Goal: Register for event/course

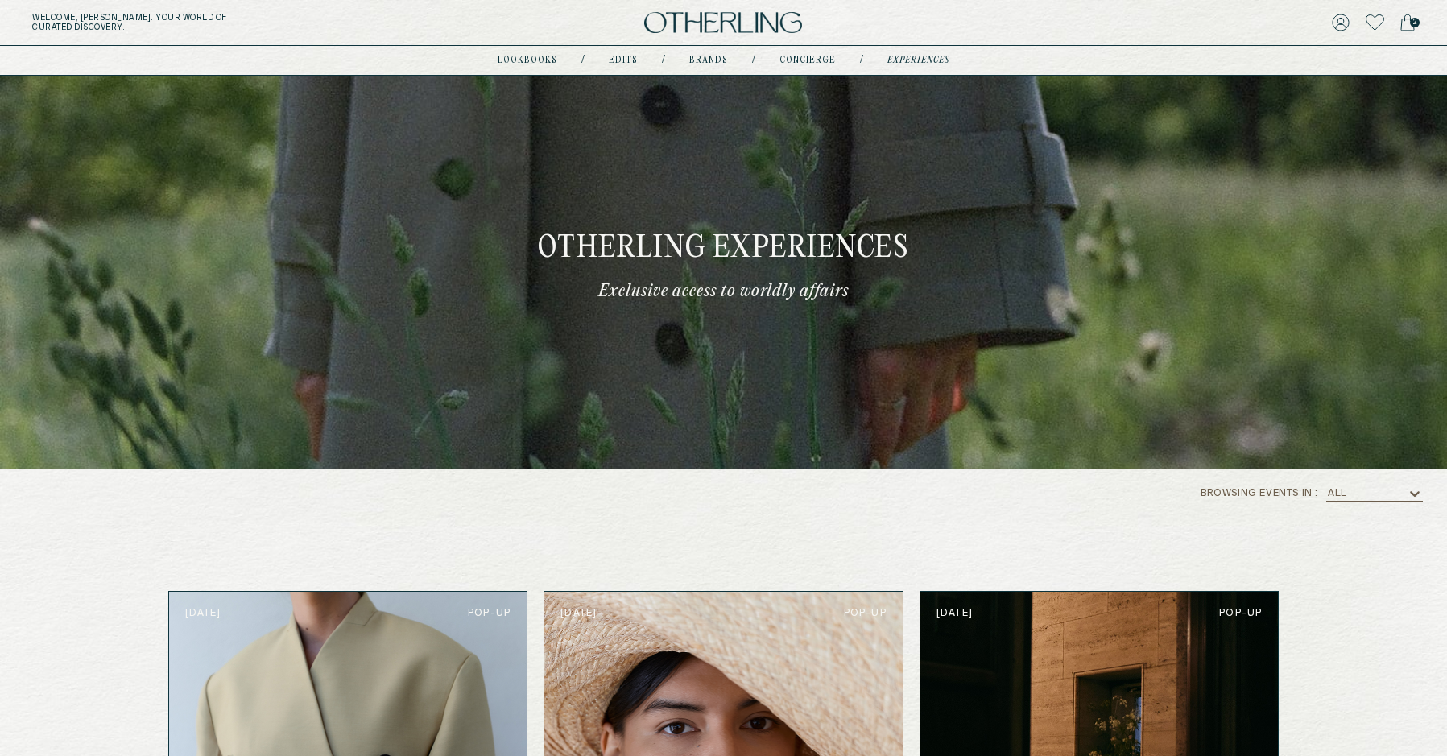
click at [730, 19] on img at bounding box center [723, 23] width 158 height 22
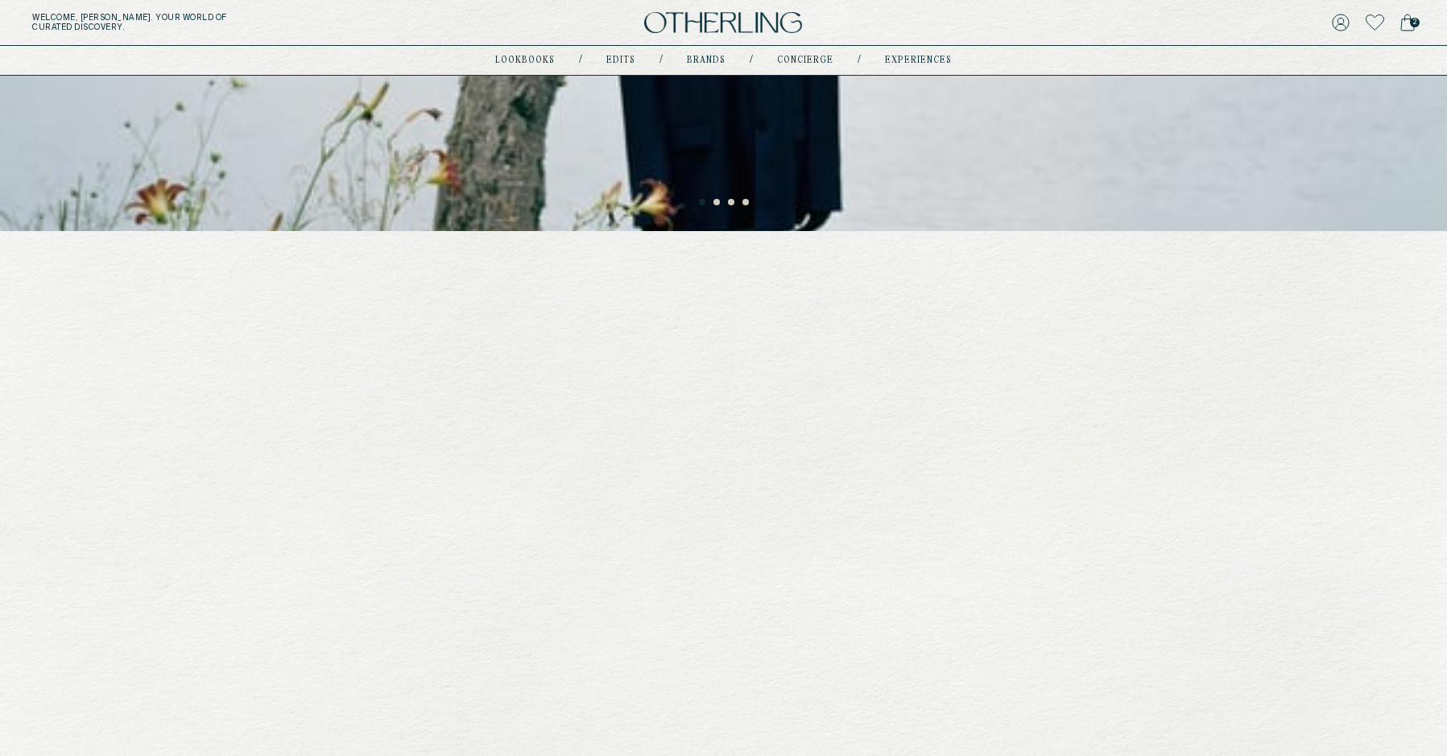
scroll to position [367, 0]
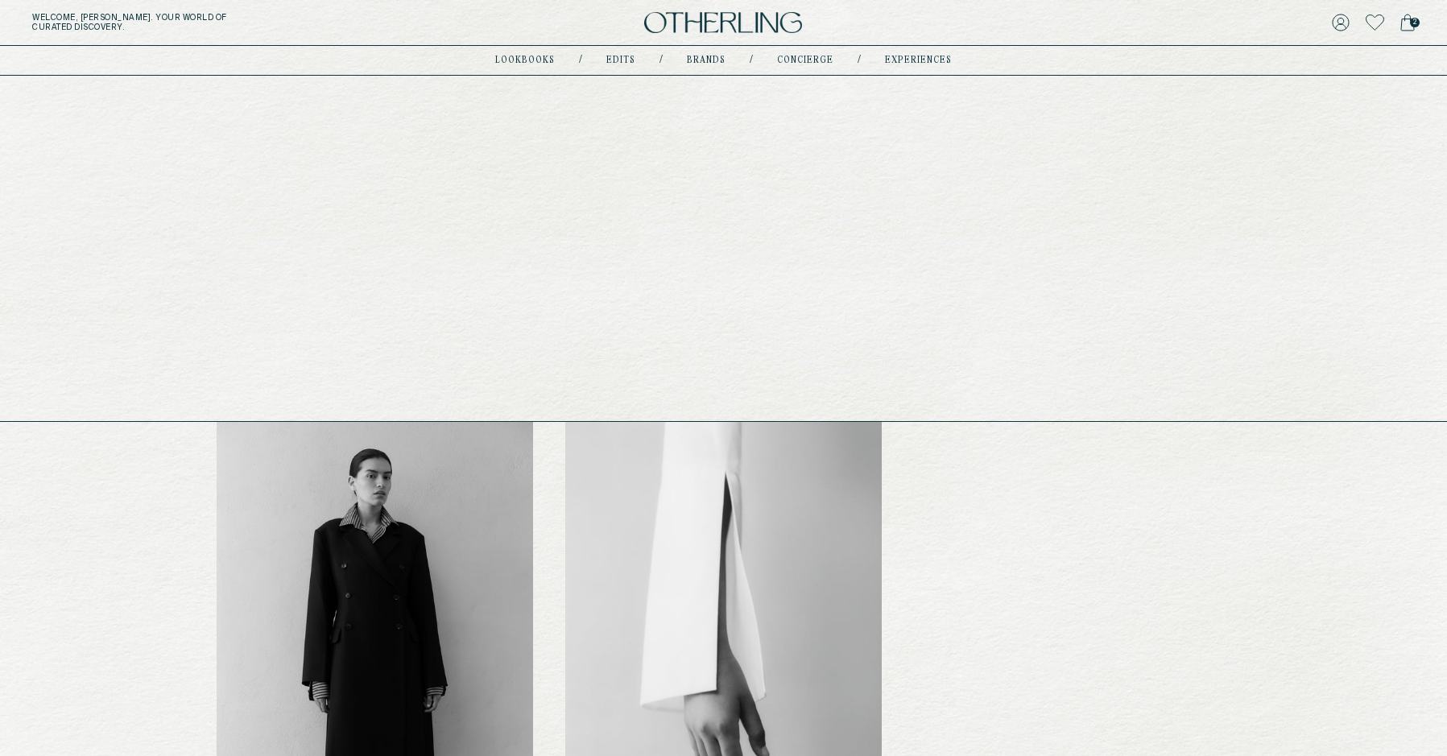
click at [895, 57] on link "experiences" at bounding box center [918, 60] width 67 height 8
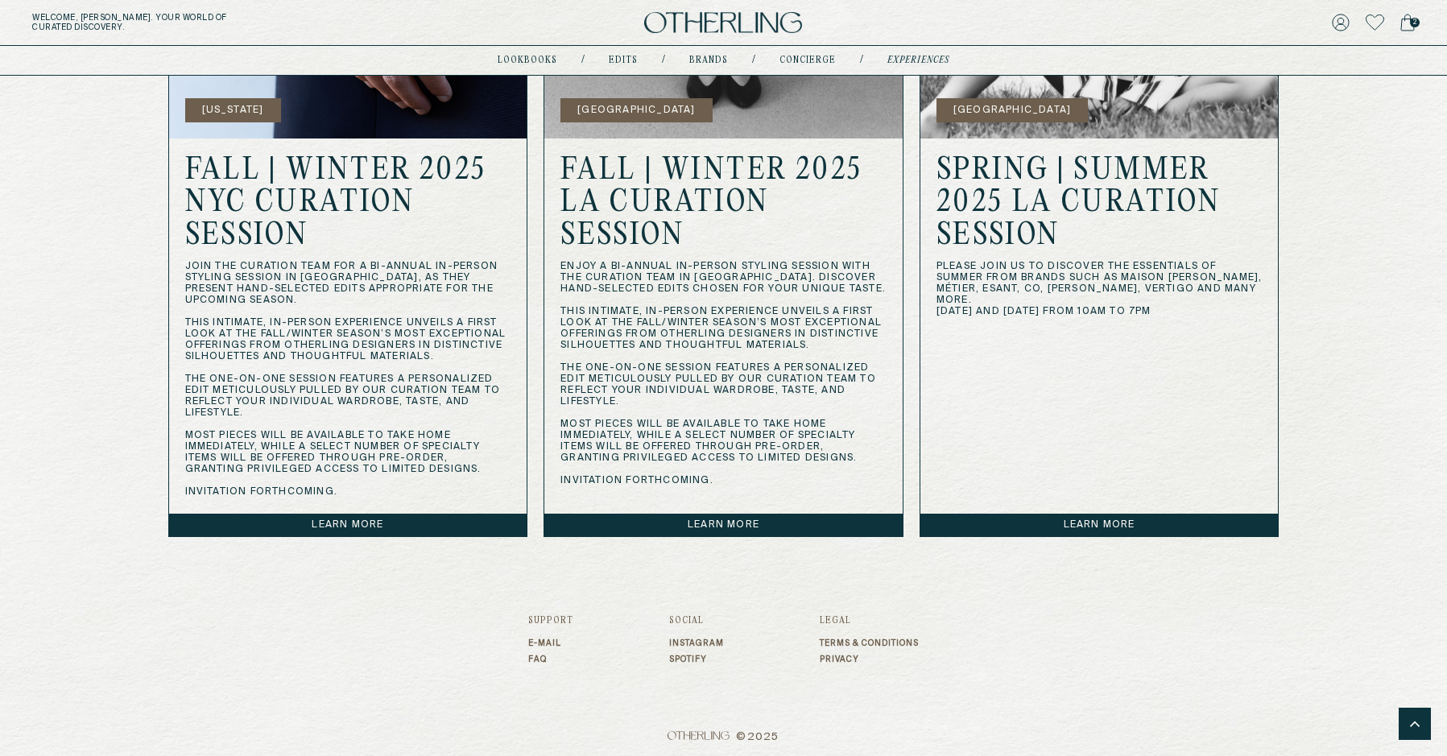
scroll to position [1500, 0]
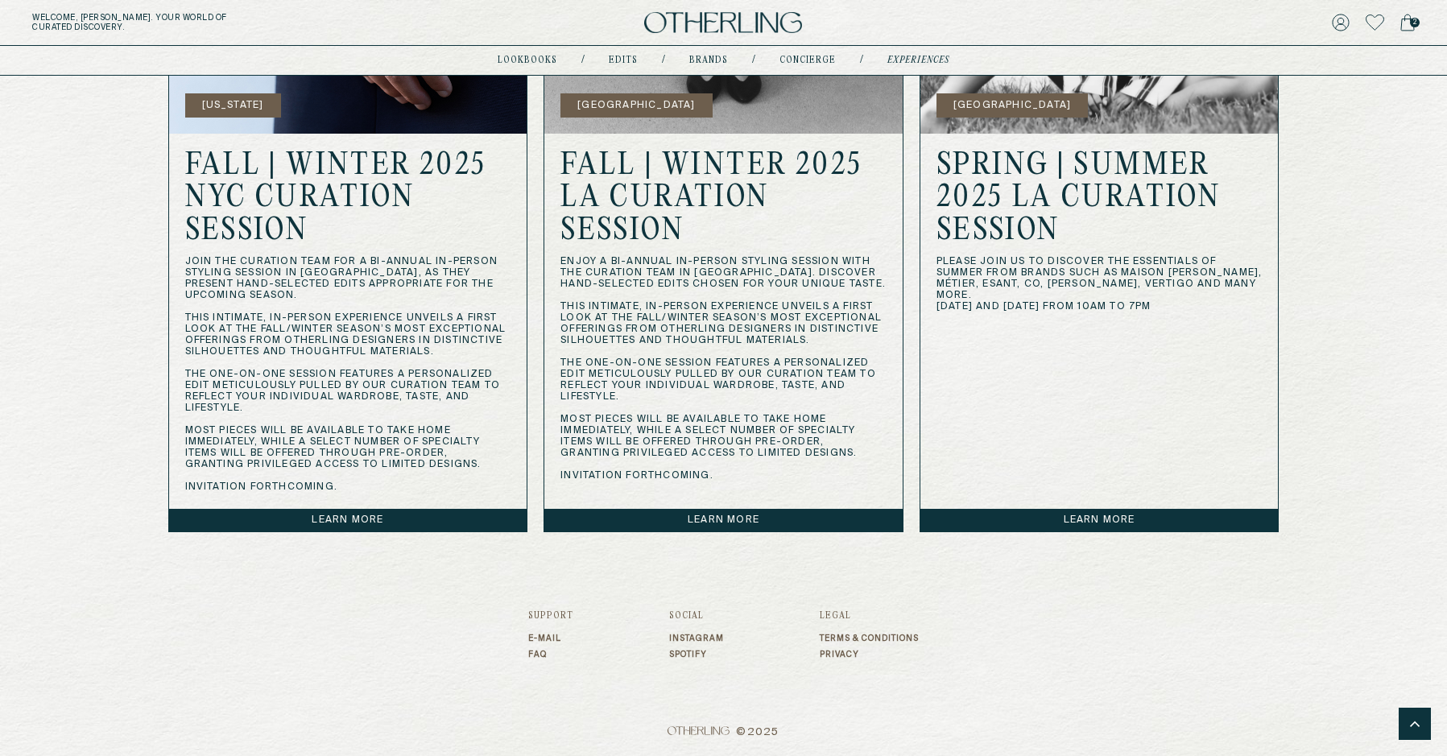
click at [758, 510] on link "Learn more" at bounding box center [723, 520] width 358 height 23
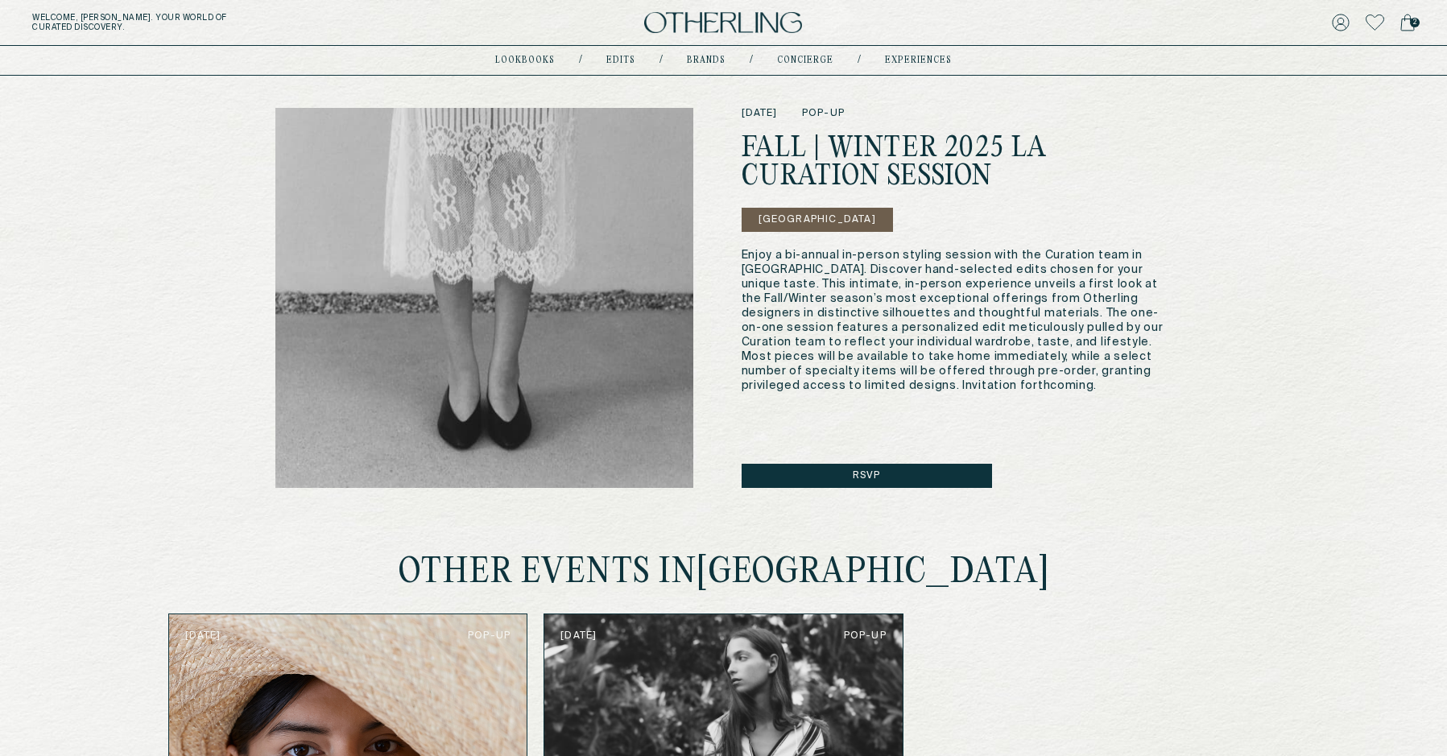
click at [807, 480] on button "Rsvp" at bounding box center [867, 476] width 250 height 24
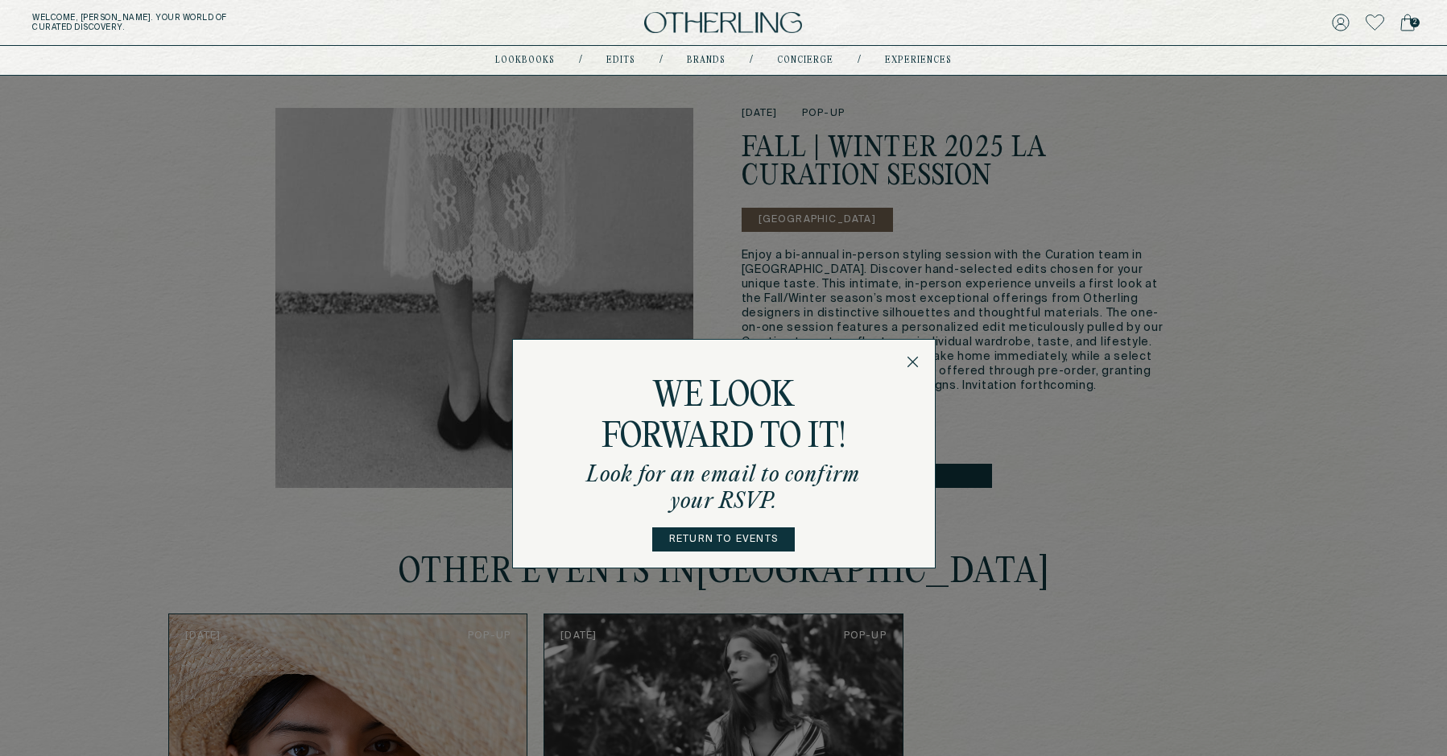
click at [1248, 510] on div "we look forward to it! Look for an email to confirm your RSVP. Return to events" at bounding box center [723, 454] width 1447 height 756
click at [921, 364] on div "we look forward to it! Look for an email to confirm your RSVP. Return to events" at bounding box center [724, 453] width 424 height 229
click at [917, 356] on icon at bounding box center [913, 362] width 12 height 12
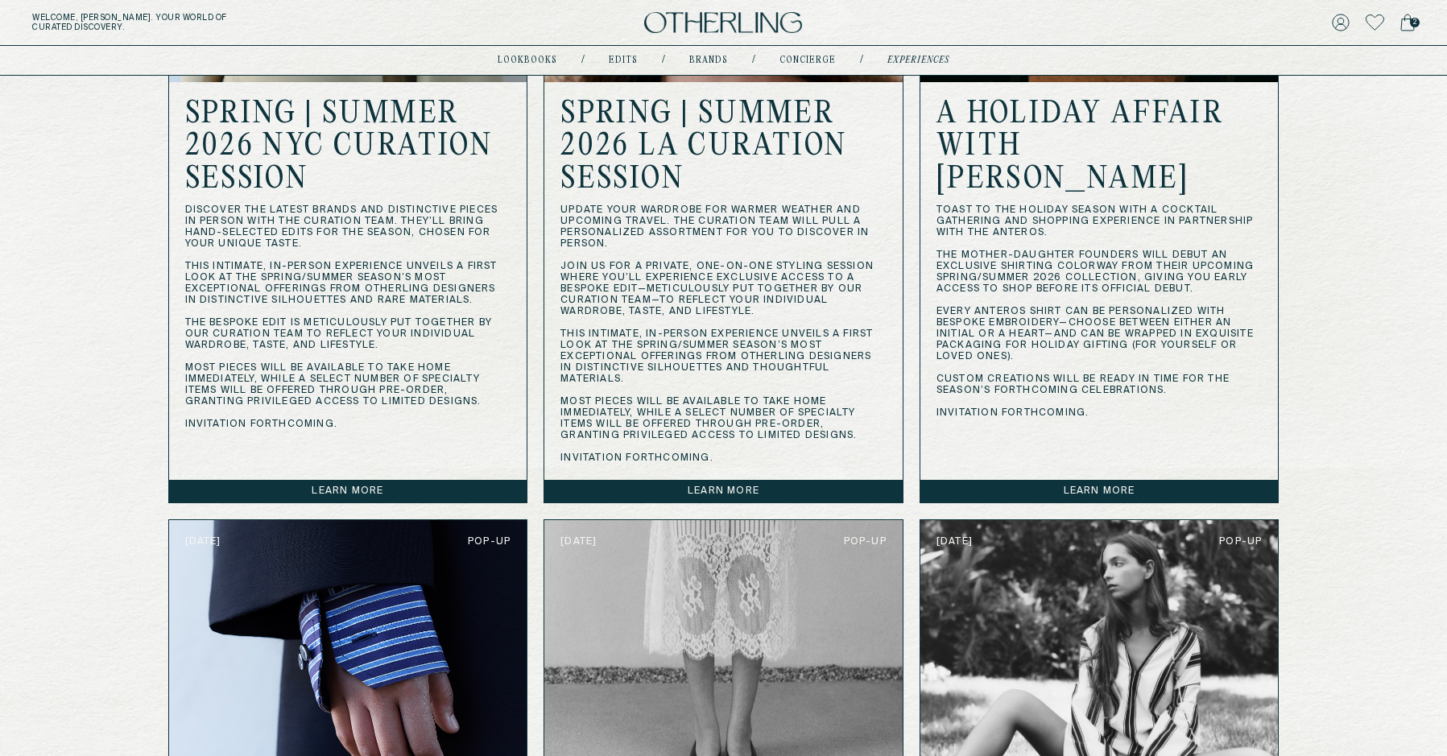
scroll to position [819, 0]
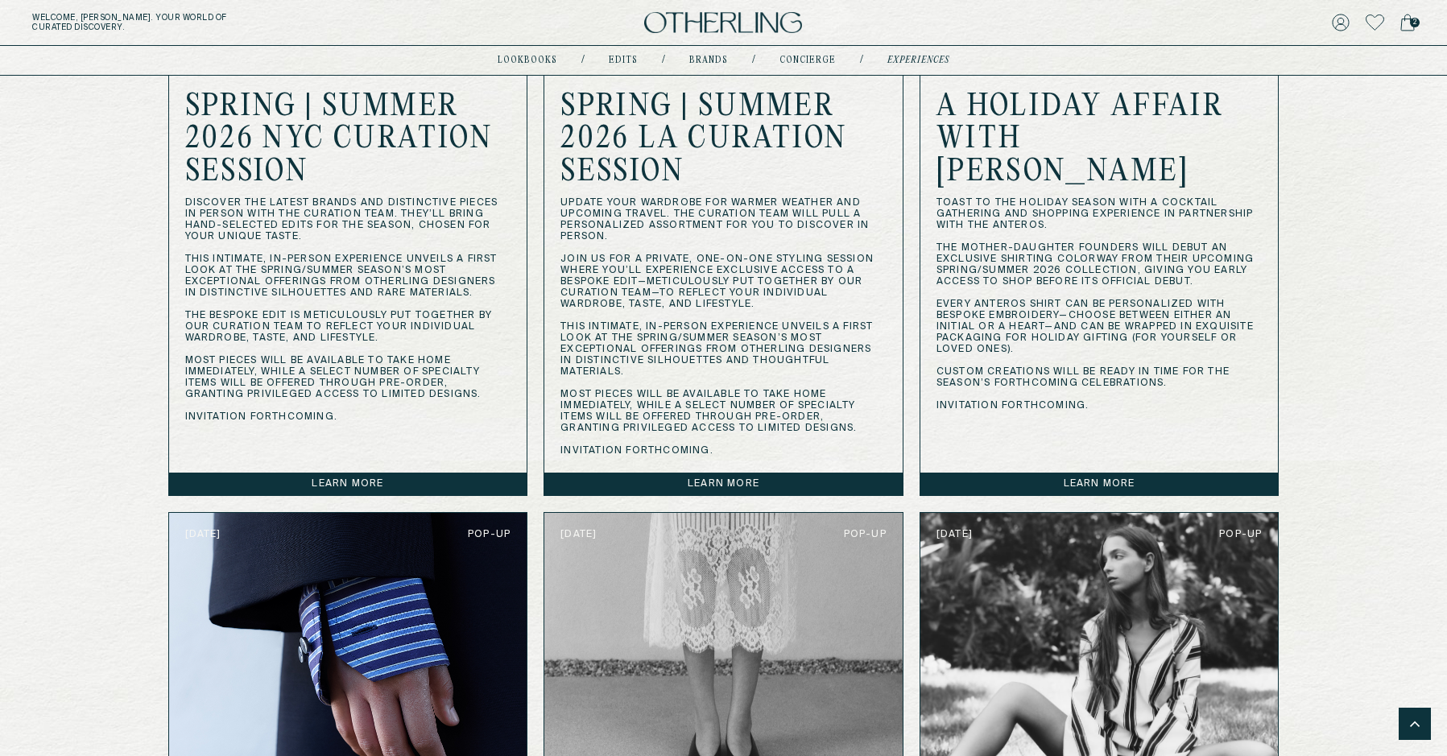
click at [771, 488] on link "Learn more" at bounding box center [723, 484] width 358 height 23
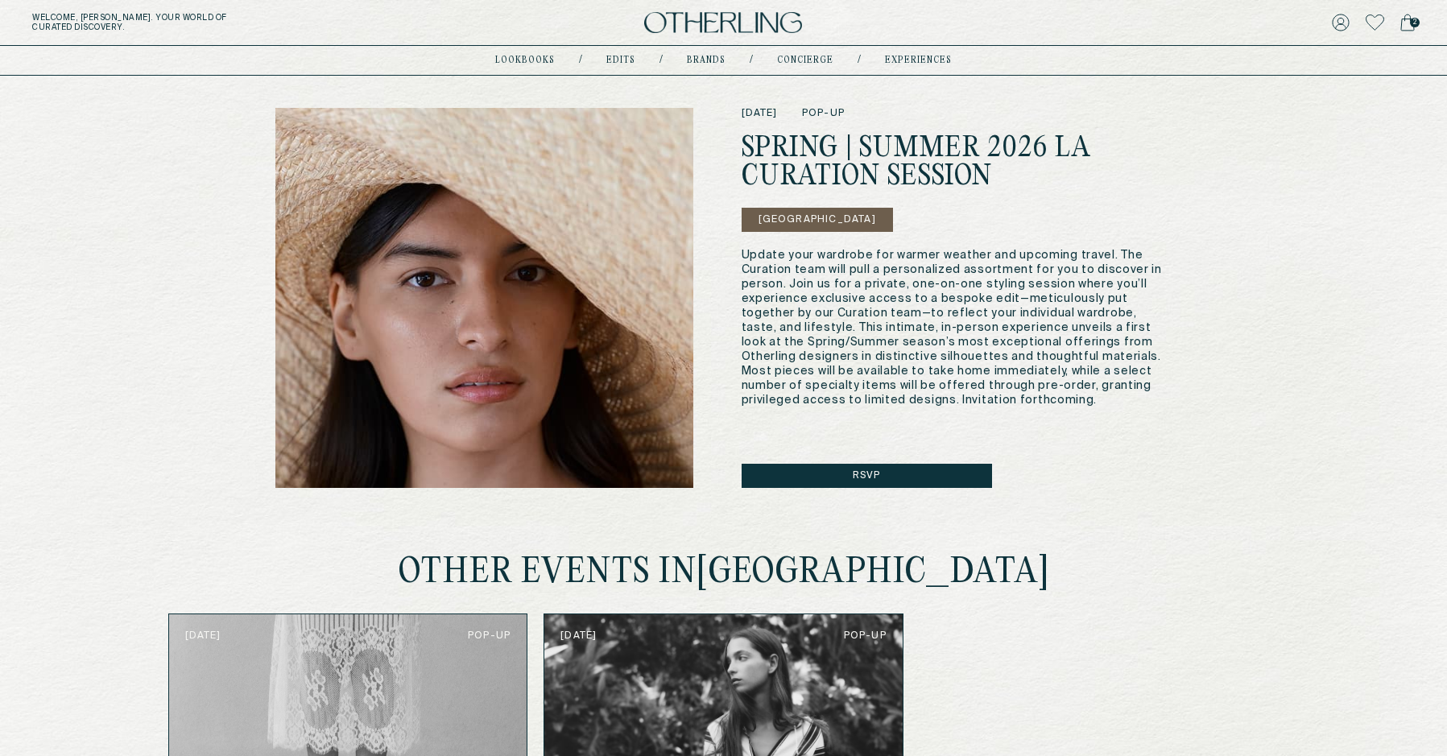
click at [804, 473] on button "Rsvp" at bounding box center [867, 476] width 250 height 24
